Goal: Learn about a topic

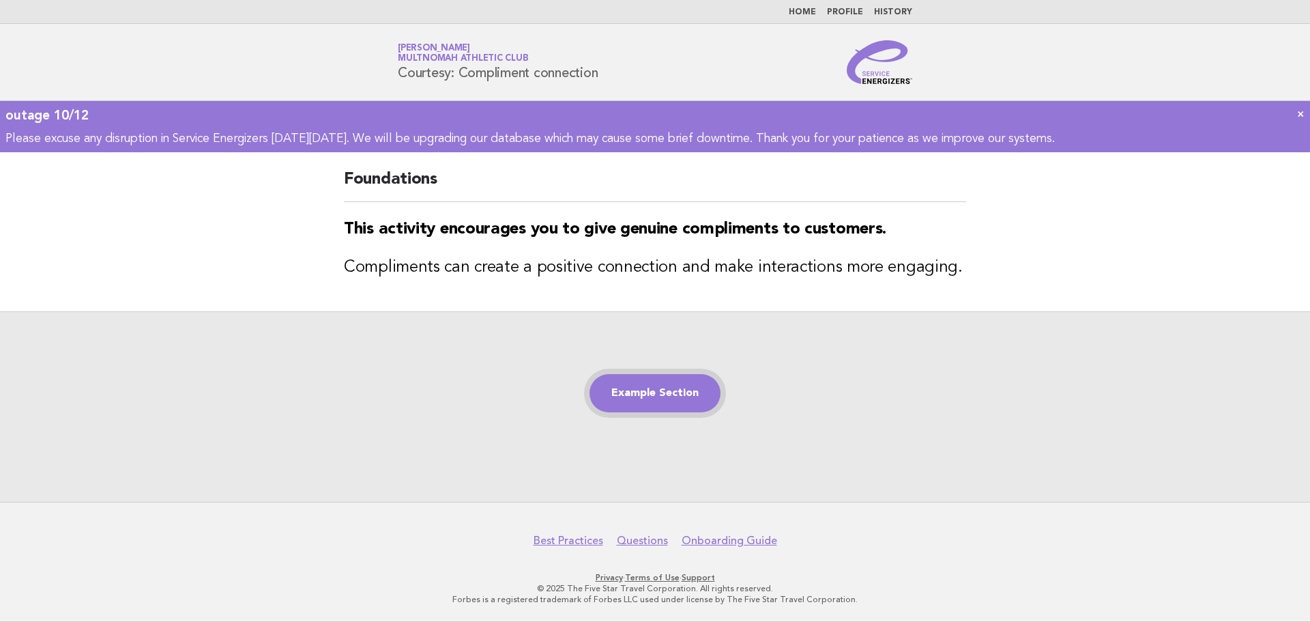
click at [663, 394] on link "Example Section" at bounding box center [655, 393] width 131 height 38
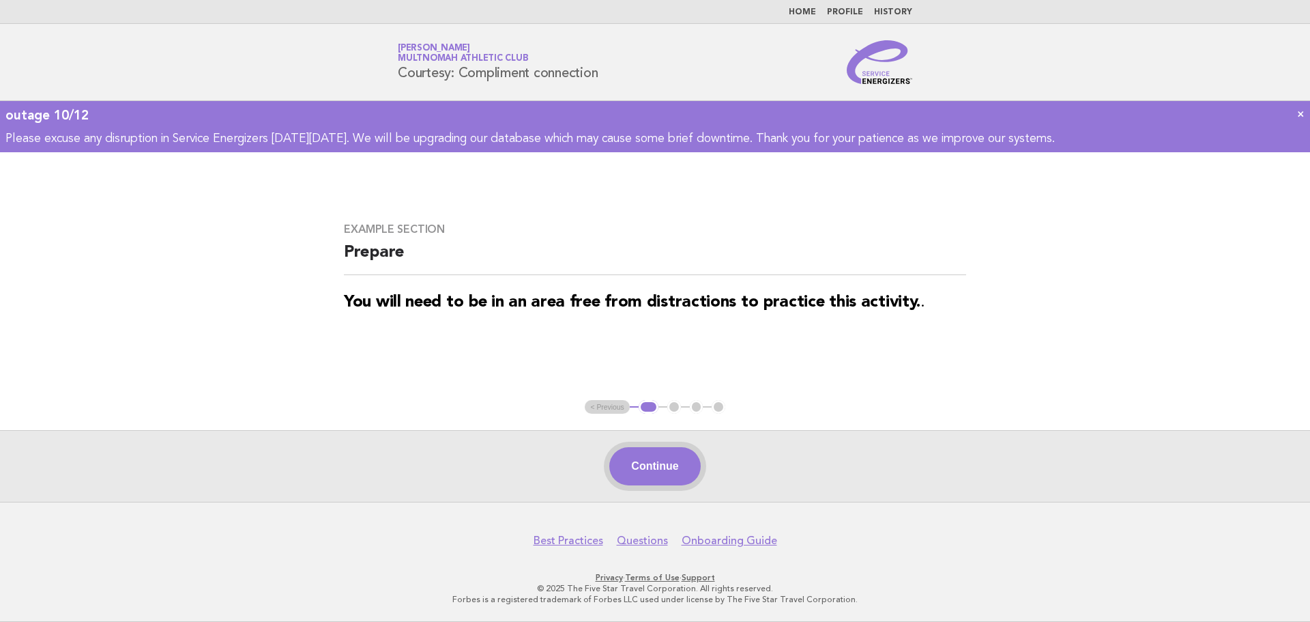
click at [674, 460] on button "Continue" at bounding box center [654, 466] width 91 height 38
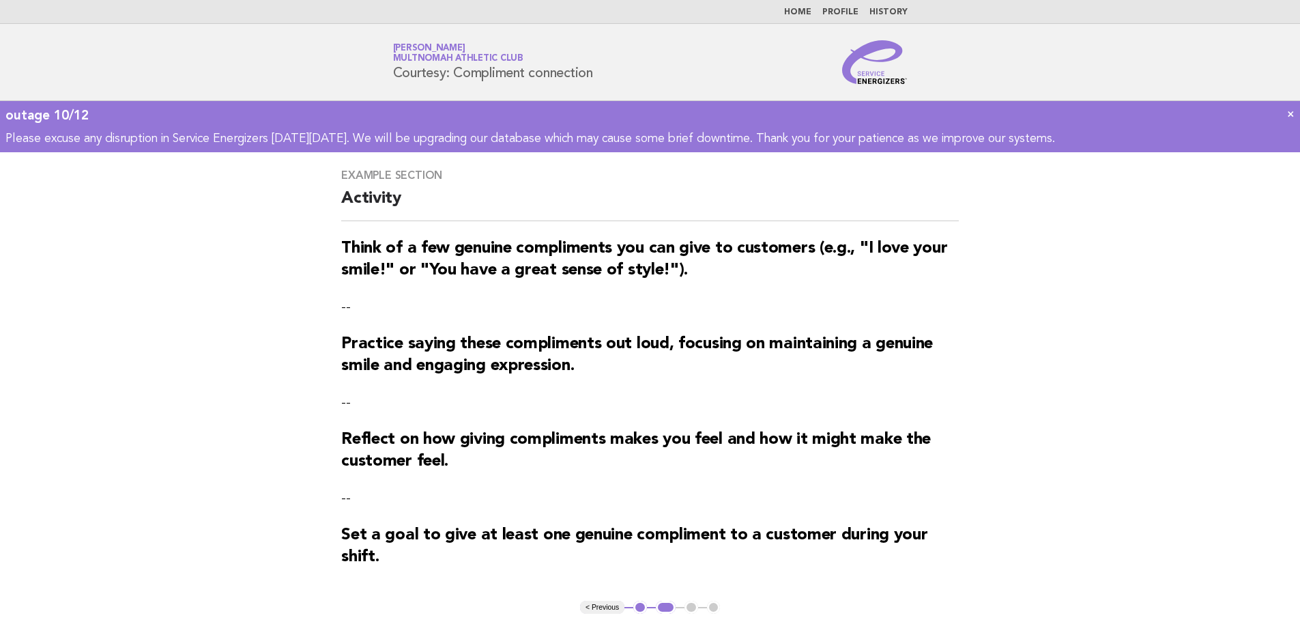
scroll to position [205, 0]
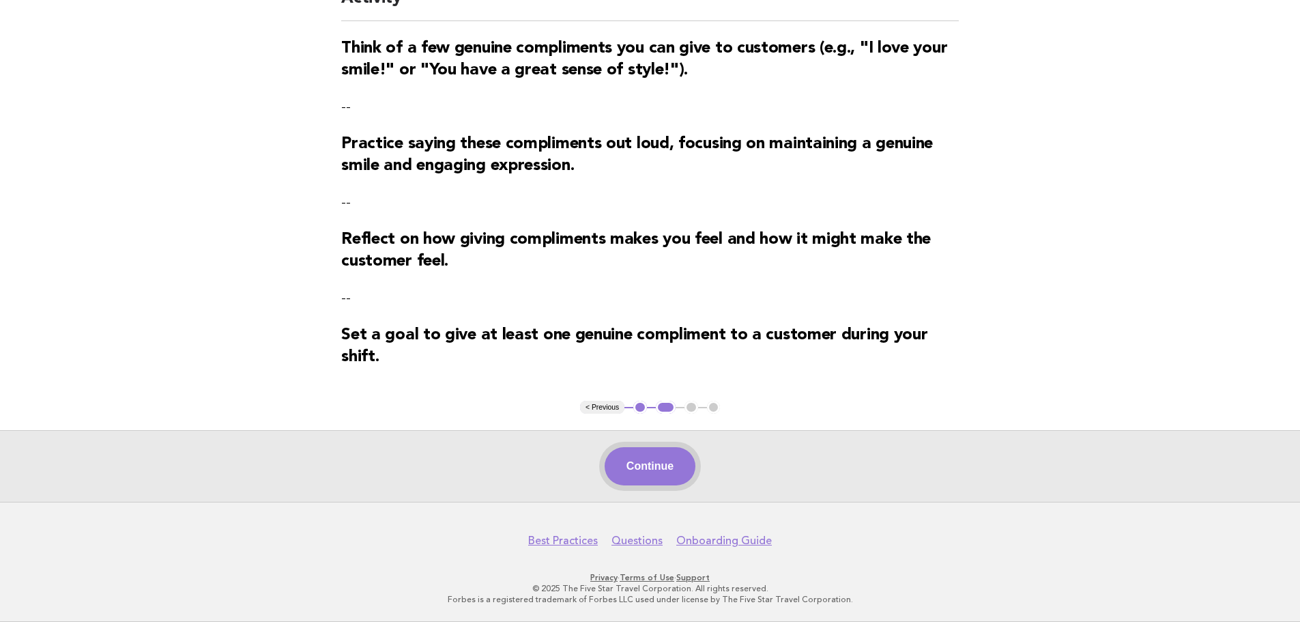
click at [661, 474] on button "Continue" at bounding box center [650, 466] width 91 height 38
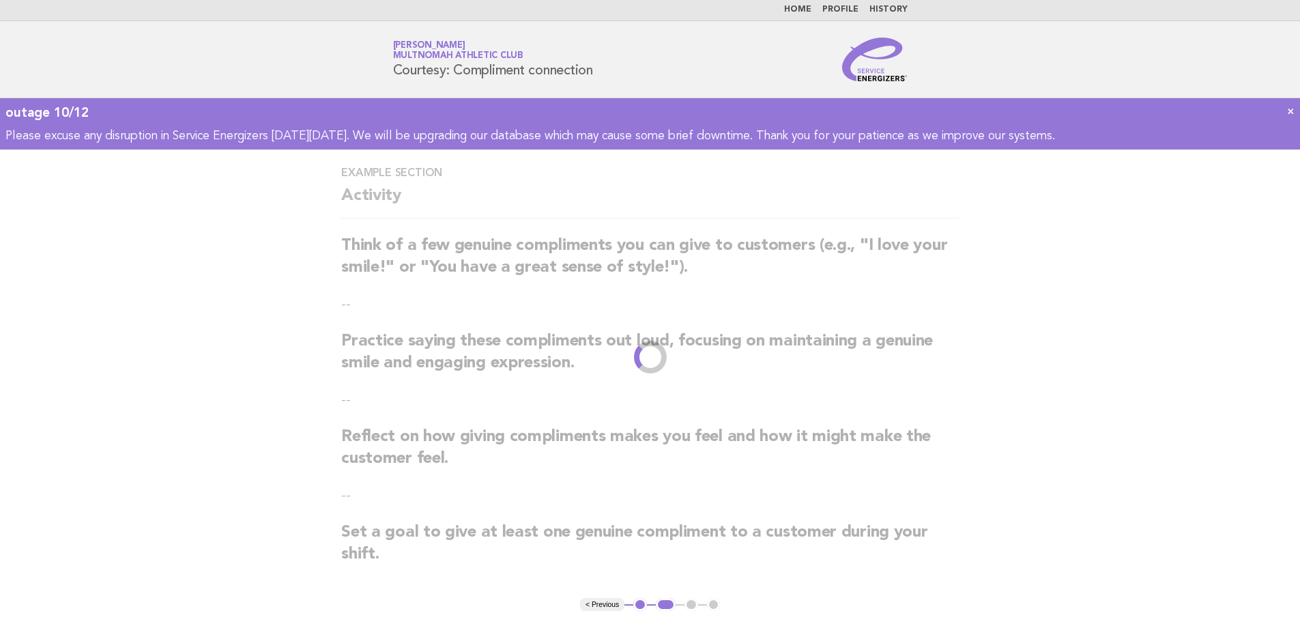
scroll to position [0, 0]
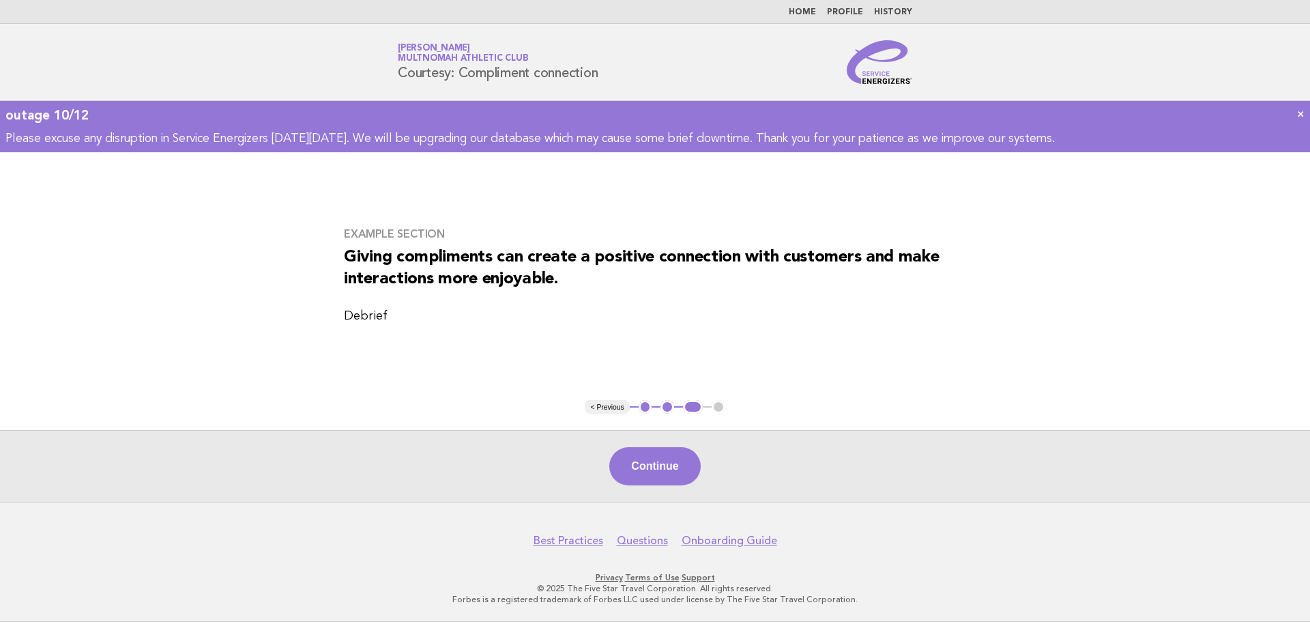
click at [661, 474] on button "Continue" at bounding box center [654, 466] width 91 height 38
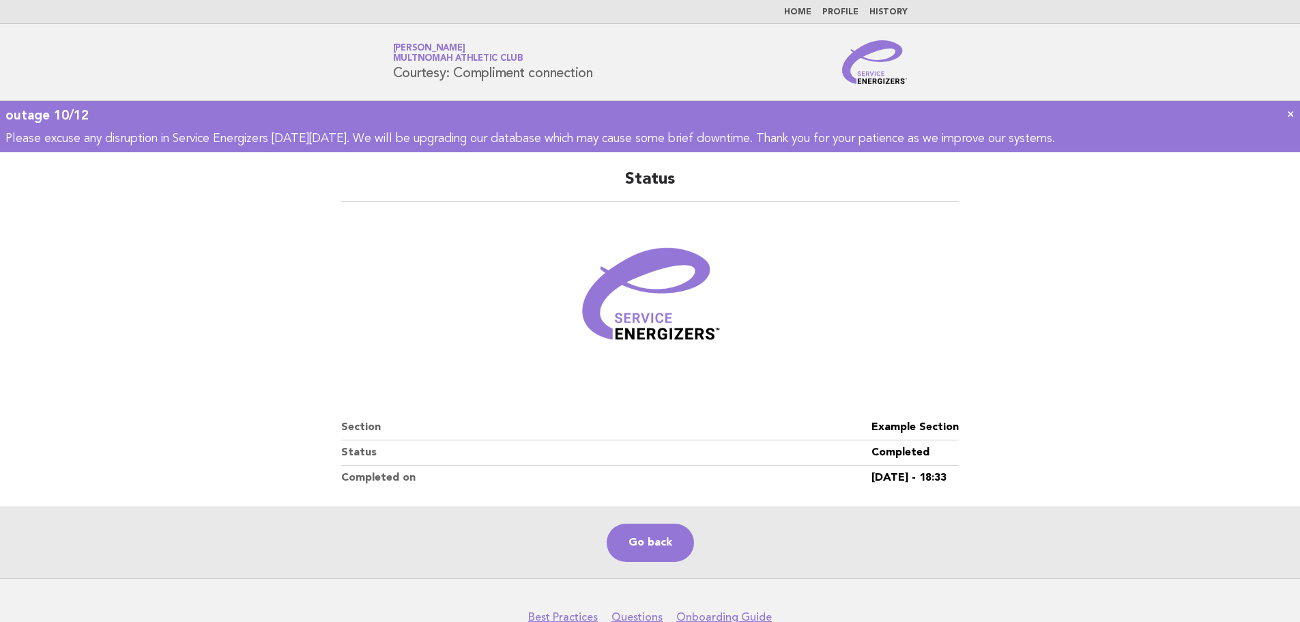
click at [661, 477] on dt "Completed on" at bounding box center [606, 477] width 530 height 25
click at [609, 481] on dt "Completed on" at bounding box center [606, 477] width 530 height 25
